Goal: Contribute content: Contribute content

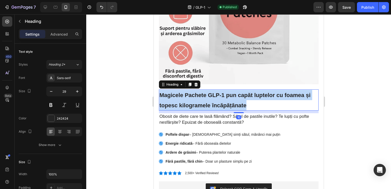
click at [238, 98] on p "Magicele Pachete GLP-1 pun capăt luptelor cu foamea și topesc kilogramele încăp…" at bounding box center [238, 100] width 159 height 20
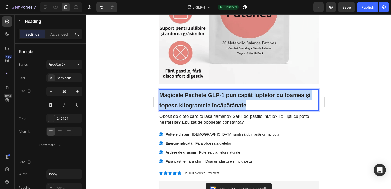
drag, startPoint x: 154, startPoint y: 14, endPoint x: 238, endPoint y: 98, distance: 118.6
click at [238, 98] on p "Magicele Pachete GLP-1 pun capăt luptelor cu foamea și topesc kilogramele încăp…" at bounding box center [238, 100] width 159 height 20
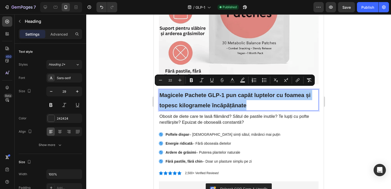
click at [343, 55] on div at bounding box center [238, 101] width 305 height 175
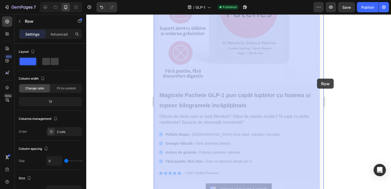
drag, startPoint x: 320, startPoint y: 48, endPoint x: 317, endPoint y: 76, distance: 28.8
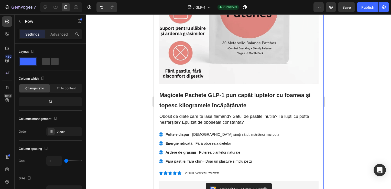
click at [358, 74] on div at bounding box center [238, 101] width 305 height 175
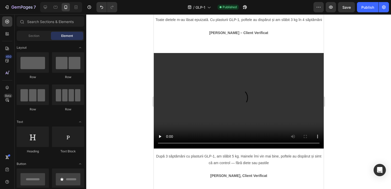
scroll to position [564, 0]
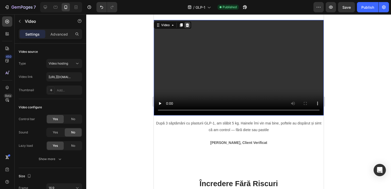
click at [187, 27] on icon at bounding box center [187, 25] width 3 height 4
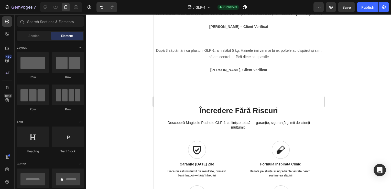
scroll to position [522, 0]
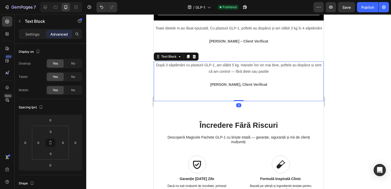
click at [292, 74] on p "După 3 săptămâni cu plasturii GLP-1, am slăbit 5 kg. Hainele îmi vin mai bine, …" at bounding box center [238, 68] width 169 height 13
click at [192, 59] on icon at bounding box center [194, 57] width 4 height 4
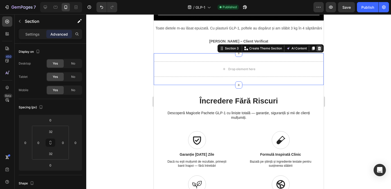
click at [318, 50] on icon at bounding box center [319, 49] width 3 height 4
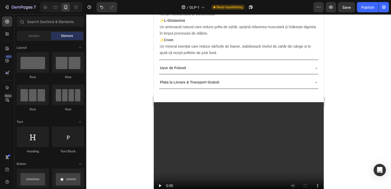
scroll to position [368, 0]
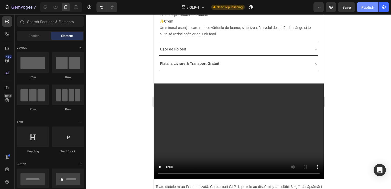
click at [365, 6] on div "Publish" at bounding box center [368, 7] width 13 height 5
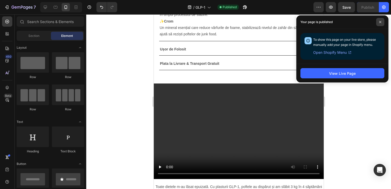
click at [383, 21] on span at bounding box center [380, 22] width 8 height 8
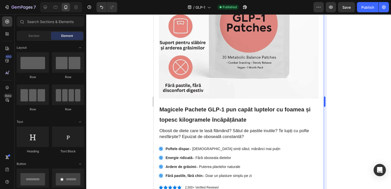
scroll to position [89, 0]
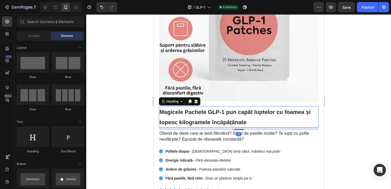
click at [220, 114] on h1 "Magicele Pachete GLP-1 pun capăt luptelor cu foamea și topesc kilogramele încăp…" at bounding box center [239, 116] width 160 height 21
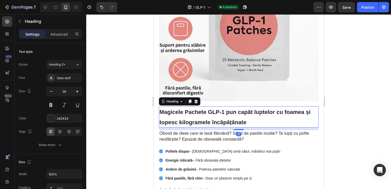
click at [220, 114] on h1 "Magicele Pachete GLP-1 pun capăt luptelor cu foamea și topesc kilogramele încăp…" at bounding box center [239, 116] width 160 height 21
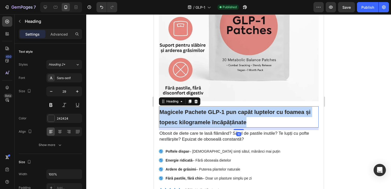
click at [220, 114] on p "Magicele Pachete GLP-1 pun capăt luptelor cu foamea și topesc kilogramele încăp…" at bounding box center [238, 117] width 159 height 20
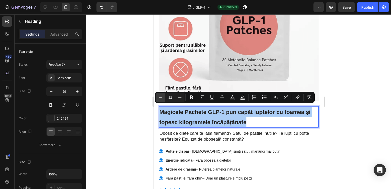
click at [161, 98] on icon "Editor contextual toolbar" at bounding box center [160, 97] width 5 height 5
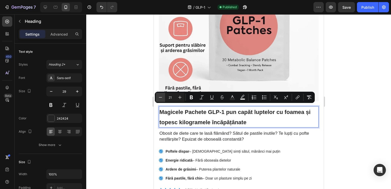
click at [161, 98] on icon "Editor contextual toolbar" at bounding box center [160, 97] width 5 height 5
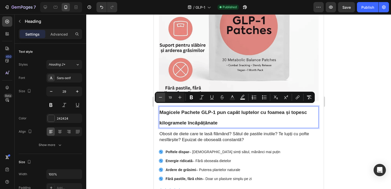
click at [161, 98] on icon "Editor contextual toolbar" at bounding box center [160, 97] width 5 height 5
type input "16"
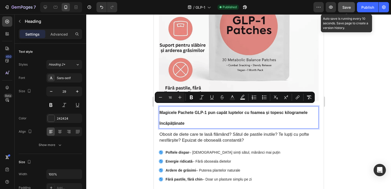
click at [350, 8] on span "Save" at bounding box center [347, 7] width 8 height 4
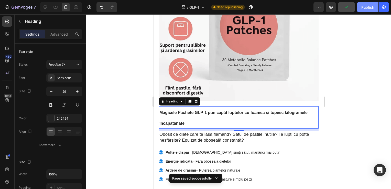
click at [367, 6] on div "Publish" at bounding box center [368, 7] width 13 height 5
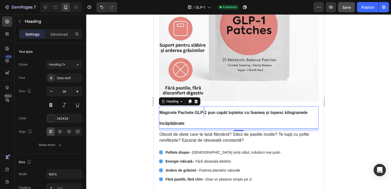
click at [202, 112] on p "Magicele Pachete GLP-1 pun capăt luptelor cu foamea și topesc kilogramele încăp…" at bounding box center [238, 117] width 159 height 21
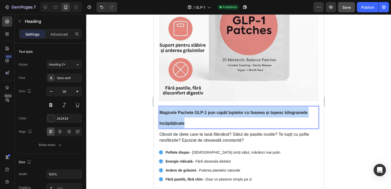
click at [202, 112] on p "Magicele Pachete GLP-1 pun capăt luptelor cu foamea și topesc kilogramele încăp…" at bounding box center [238, 117] width 159 height 21
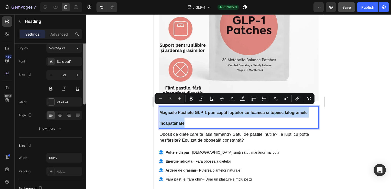
scroll to position [0, 0]
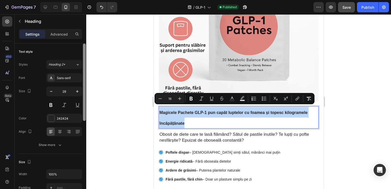
drag, startPoint x: 84, startPoint y: 98, endPoint x: 83, endPoint y: 74, distance: 23.6
click at [83, 74] on div at bounding box center [84, 82] width 3 height 77
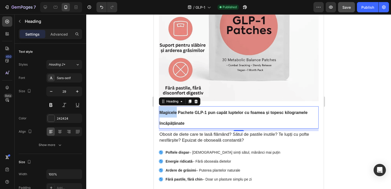
click at [175, 112] on p "Magicele Pachete GLP-1 pun capăt luptelor cu foamea și topesc kilogramele încăp…" at bounding box center [238, 117] width 159 height 21
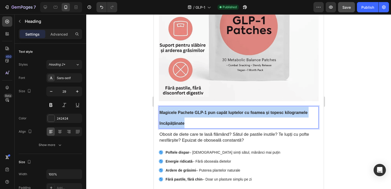
click at [175, 112] on p "Magicele Pachete GLP-1 pun capăt luptelor cu foamea și topesc kilogramele încăp…" at bounding box center [238, 117] width 159 height 21
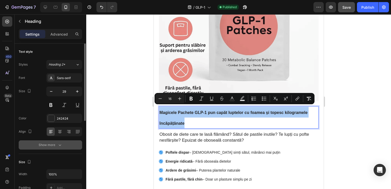
click at [60, 144] on icon "button" at bounding box center [59, 144] width 5 height 5
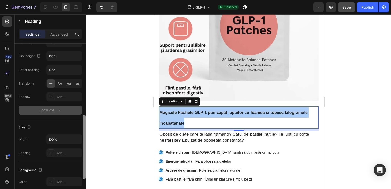
drag, startPoint x: 83, startPoint y: 99, endPoint x: 78, endPoint y: 148, distance: 49.1
click at [78, 148] on div "Text style Styles Heading 2* Font Sans-serif Size 29 Color 242424 Align Font we…" at bounding box center [51, 124] width 72 height 160
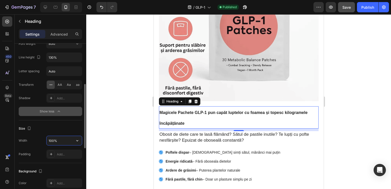
click at [71, 140] on input "100%" at bounding box center [64, 140] width 35 height 9
click at [179, 115] on p "Magicele Pachete GLP-1 pun capăt luptelor cu foamea și topesc kilogramele încăp…" at bounding box center [238, 117] width 159 height 21
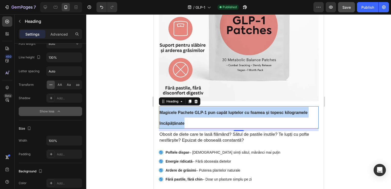
click at [179, 115] on p "Magicele Pachete GLP-1 pun capăt luptelor cu foamea și topesc kilogramele încăp…" at bounding box center [238, 117] width 159 height 21
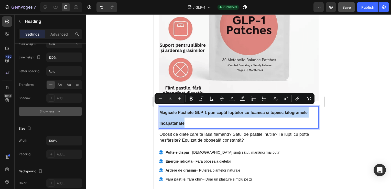
click at [179, 115] on p "Magicele Pachete GLP-1 pun capăt luptelor cu foamea și topesc kilogramele încăp…" at bounding box center [238, 117] width 159 height 21
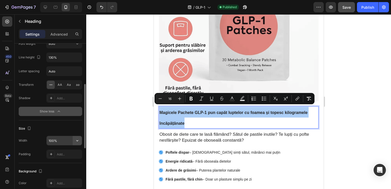
click at [80, 141] on button "button" at bounding box center [77, 140] width 9 height 9
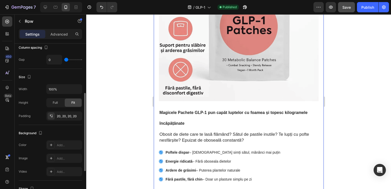
scroll to position [0, 0]
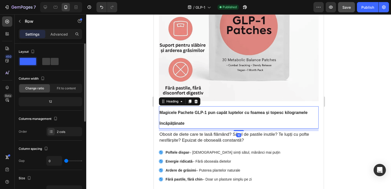
click at [208, 114] on p "⁠⁠⁠⁠⁠⁠⁠ Magicele Pachete GLP-1 pun capăt luptelor cu foamea și topesc kilograme…" at bounding box center [238, 117] width 159 height 21
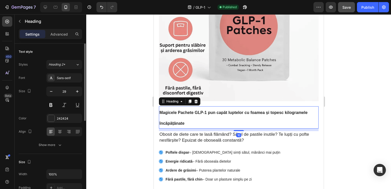
click at [208, 114] on p "Magicele Pachete GLP-1 pun capăt luptelor cu foamea și topesc kilogramele încăp…" at bounding box center [238, 117] width 159 height 21
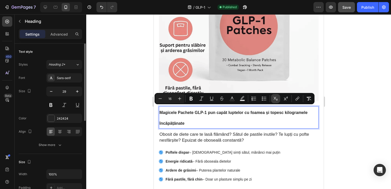
click at [277, 100] on icon "Editor contextual toolbar" at bounding box center [276, 99] width 4 height 4
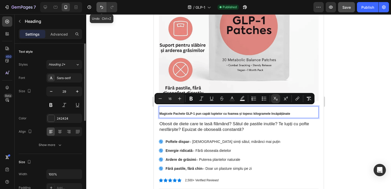
click at [101, 11] on button "Undo/Redo" at bounding box center [102, 7] width 10 height 10
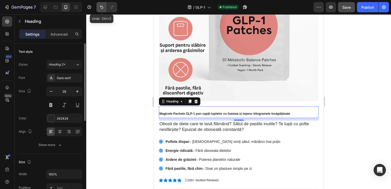
click at [105, 7] on button "Undo/Redo" at bounding box center [102, 7] width 10 height 10
click at [100, 12] on button "Undo/Redo" at bounding box center [102, 7] width 10 height 10
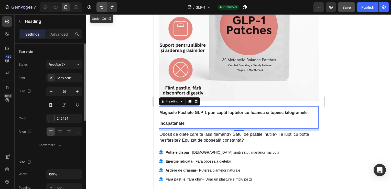
click at [100, 12] on button "Undo/Redo" at bounding box center [102, 7] width 10 height 10
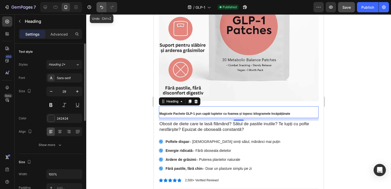
click at [105, 7] on button "Undo/Redo" at bounding box center [102, 7] width 10 height 10
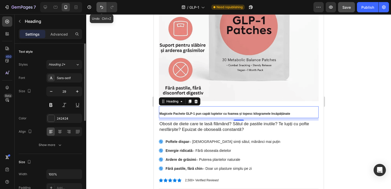
click at [105, 7] on button "Undo/Redo" at bounding box center [102, 7] width 10 height 10
click at [374, 52] on div at bounding box center [238, 101] width 305 height 175
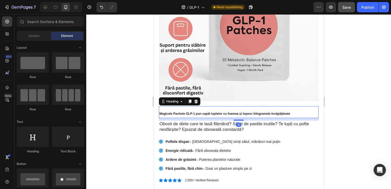
click at [208, 106] on h1 "Magicele Pachete GLP-1 pun capăt luptelor cu foamea și topesc kilogramele încăp…" at bounding box center [239, 112] width 160 height 12
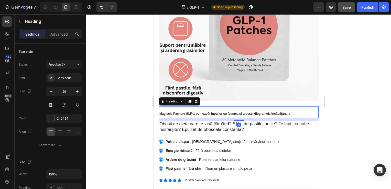
click at [208, 106] on h1 "Magicele Pachete GLP-1 pun capăt luptelor cu foamea și topesc kilogramele încăp…" at bounding box center [239, 112] width 160 height 12
click at [208, 107] on p "Magicele Pachete GLP-1 pun capăt luptelor cu foamea și topesc kilogramele încăp…" at bounding box center [238, 112] width 159 height 11
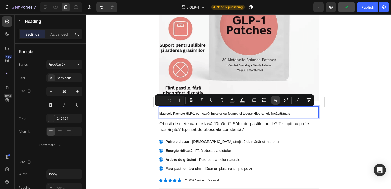
click at [275, 100] on icon "Editor contextual toolbar" at bounding box center [275, 100] width 5 height 5
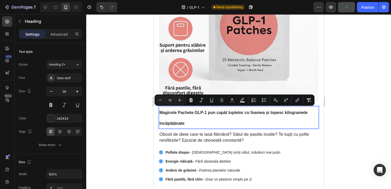
click at [338, 112] on div at bounding box center [238, 101] width 305 height 175
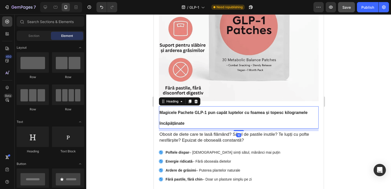
click at [251, 113] on p "⁠⁠⁠⁠⁠⁠⁠ Magicele Pachete GLP-1 pun capăt luptelor cu foamea și topesc kilograme…" at bounding box center [238, 117] width 159 height 21
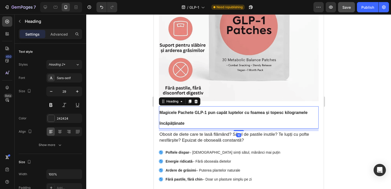
click at [251, 113] on p "Magicele Pachete GLP-1 pun capăt luptelor cu foamea și topesc kilogramele încăp…" at bounding box center [238, 117] width 159 height 21
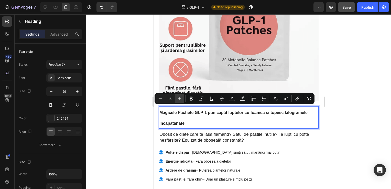
click at [179, 100] on icon "Editor contextual toolbar" at bounding box center [179, 98] width 5 height 5
click at [163, 100] on button "Minus" at bounding box center [160, 98] width 9 height 9
click at [180, 100] on icon "Editor contextual toolbar" at bounding box center [179, 98] width 5 height 5
type input "18"
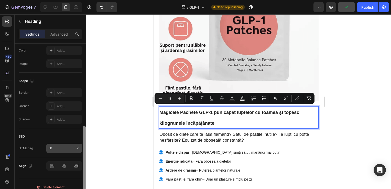
scroll to position [164, 0]
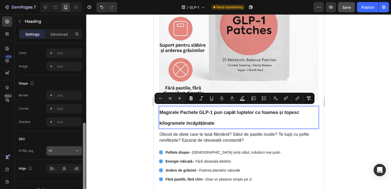
drag, startPoint x: 84, startPoint y: 72, endPoint x: 76, endPoint y: 151, distance: 79.5
click at [76, 151] on div "Text style Styles Heading 2* Font Sans-serif Size 29 Color 242424 Align Show mo…" at bounding box center [51, 124] width 72 height 160
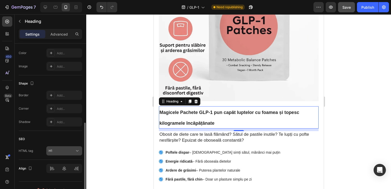
click at [76, 151] on icon at bounding box center [77, 150] width 5 height 5
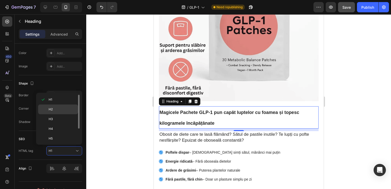
click at [60, 107] on p "H2" at bounding box center [62, 109] width 27 height 5
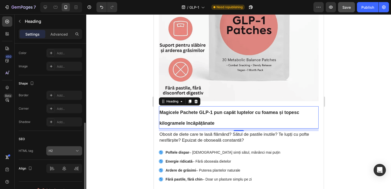
click at [58, 154] on button "H2" at bounding box center [64, 150] width 36 height 9
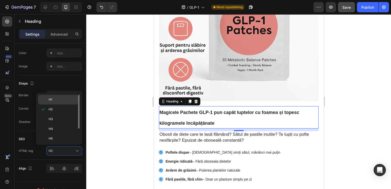
click at [65, 98] on p "H1" at bounding box center [62, 99] width 27 height 5
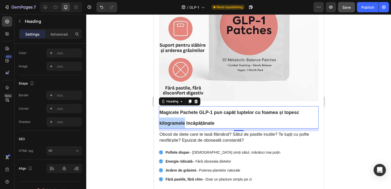
click at [183, 117] on span "Magicele Pachete GLP-1 pun capăt luptelor cu foamea și topesc kilogramele încăp…" at bounding box center [229, 118] width 140 height 16
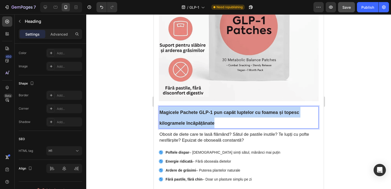
click at [183, 117] on span "Magicele Pachete GLP-1 pun capăt luptelor cu foamea și topesc kilogramele încăp…" at bounding box center [229, 118] width 140 height 16
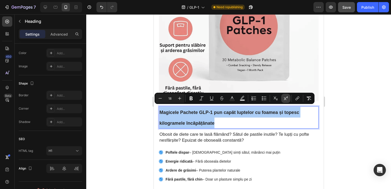
click at [286, 98] on icon "Editor contextual toolbar" at bounding box center [285, 98] width 5 height 5
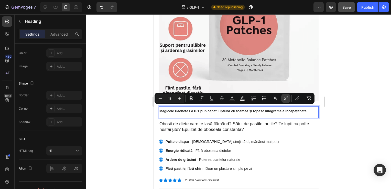
click at [286, 97] on icon "Editor contextual toolbar" at bounding box center [285, 98] width 5 height 5
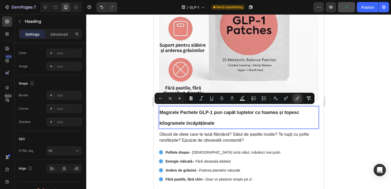
click at [297, 99] on icon "Editor contextual toolbar" at bounding box center [297, 98] width 5 height 5
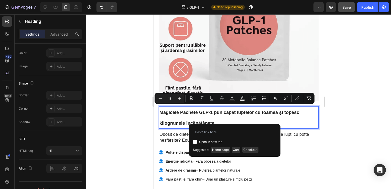
click at [348, 111] on div at bounding box center [238, 101] width 305 height 175
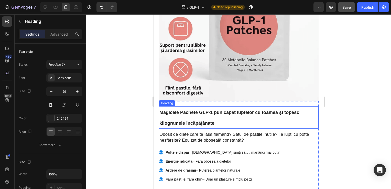
click at [300, 111] on p "⁠⁠⁠⁠⁠⁠⁠ Magicele Pachete GLP-1 pun capăt luptelor cu foamea și topesc kilograme…" at bounding box center [238, 117] width 159 height 21
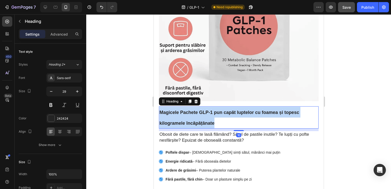
click at [300, 111] on p "Magicele Pachete GLP-1 pun capăt luptelor cu foamea și topesc kilogramele încăp…" at bounding box center [238, 117] width 159 height 21
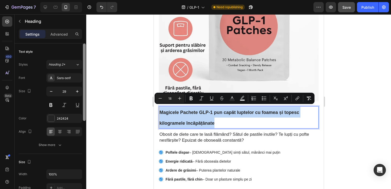
drag, startPoint x: 86, startPoint y: 77, endPoint x: 84, endPoint y: 59, distance: 17.7
click at [84, 59] on div at bounding box center [84, 82] width 3 height 77
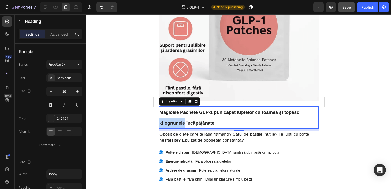
click at [177, 115] on p "Magicele Pachete GLP-1 pun capăt luptelor cu foamea și topesc kilogramele încăp…" at bounding box center [238, 117] width 159 height 21
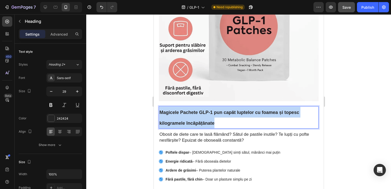
click at [177, 115] on p "Magicele Pachete GLP-1 pun capăt luptelor cu foamea și topesc kilogramele încăp…" at bounding box center [238, 117] width 159 height 21
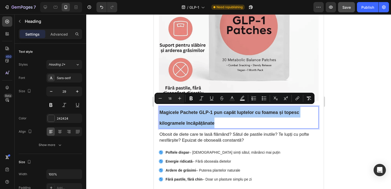
click at [169, 98] on input "18" at bounding box center [170, 98] width 10 height 6
click at [180, 98] on icon "Editor contextual toolbar" at bounding box center [179, 98] width 5 height 5
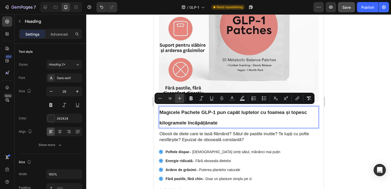
click at [180, 98] on icon "Editor contextual toolbar" at bounding box center [179, 98] width 5 height 5
type input "21"
click at [329, 109] on div at bounding box center [238, 101] width 305 height 175
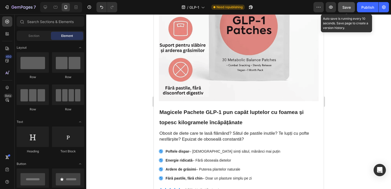
click at [342, 8] on button "Save" at bounding box center [346, 7] width 17 height 10
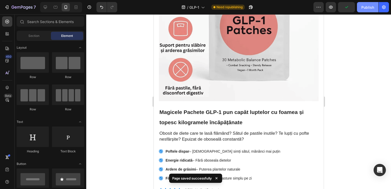
click at [369, 9] on div "Publish" at bounding box center [368, 7] width 13 height 5
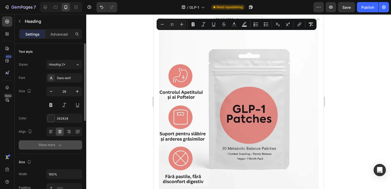
scroll to position [162, 0]
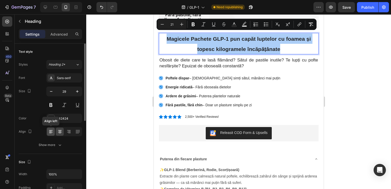
click at [50, 129] on div at bounding box center [51, 132] width 8 height 8
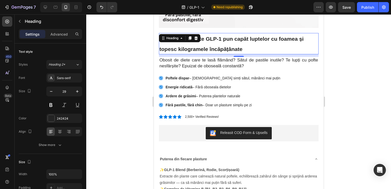
click at [346, 45] on div at bounding box center [238, 101] width 305 height 175
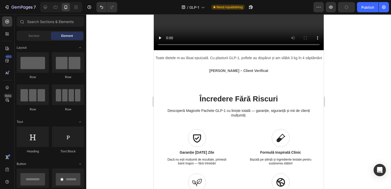
scroll to position [487, 0]
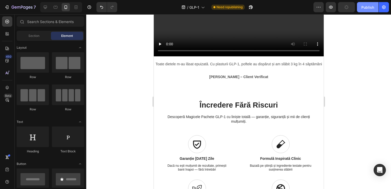
click at [371, 5] on div "Publish" at bounding box center [368, 7] width 13 height 5
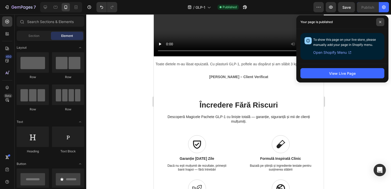
click at [383, 23] on span at bounding box center [380, 22] width 8 height 8
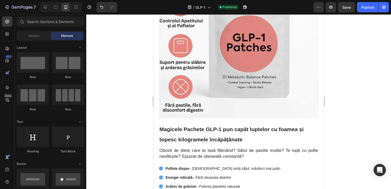
scroll to position [46, 0]
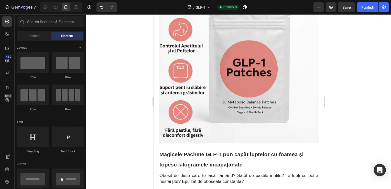
drag, startPoint x: 323, startPoint y: 114, endPoint x: 477, endPoint y: 29, distance: 176.6
